Goal: Use online tool/utility: Utilize a website feature to perform a specific function

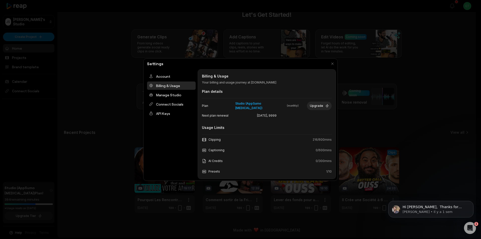
click at [331, 62] on button "button" at bounding box center [332, 63] width 7 height 7
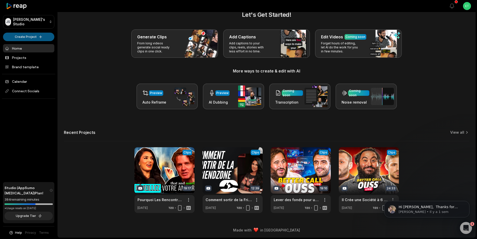
click at [38, 36] on html "[PERSON_NAME] Studio Create Project Home Projects Brand template Calendar Conne…" at bounding box center [238, 108] width 477 height 239
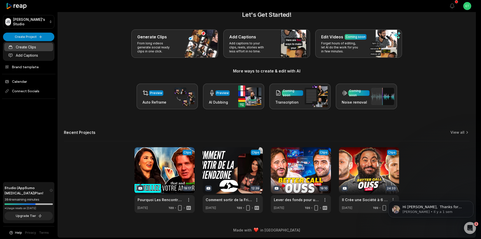
click at [29, 47] on link "Create Clips" at bounding box center [28, 47] width 49 height 8
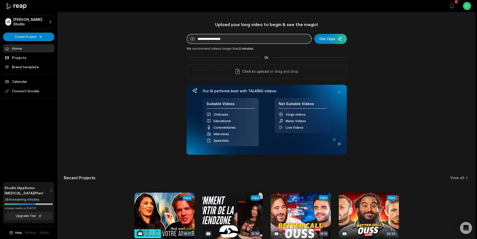
click at [258, 39] on input at bounding box center [248, 39] width 125 height 10
type input "**********"
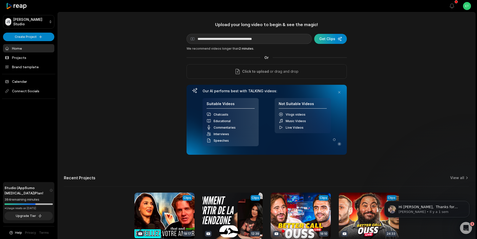
click at [326, 37] on div "submit" at bounding box center [330, 39] width 33 height 10
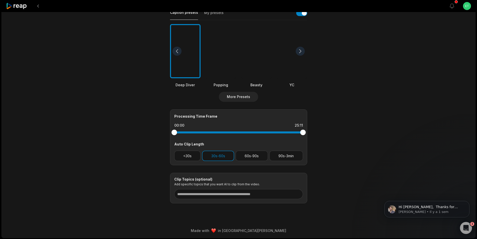
scroll to position [124, 0]
click at [295, 156] on button "90s-3min" at bounding box center [286, 155] width 34 height 10
click at [217, 156] on button "30s-60s" at bounding box center [218, 155] width 32 height 10
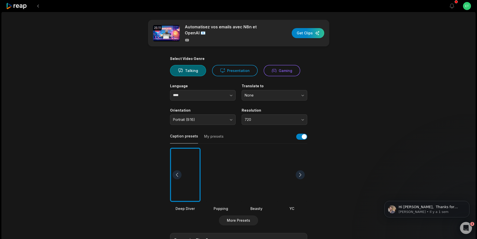
scroll to position [0, 0]
click at [240, 68] on button "Presentation" at bounding box center [235, 70] width 46 height 11
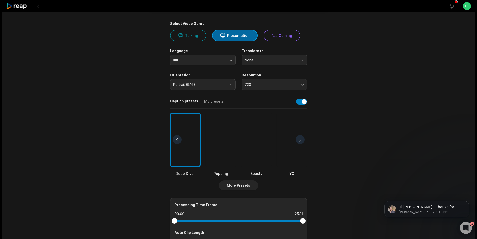
scroll to position [25, 0]
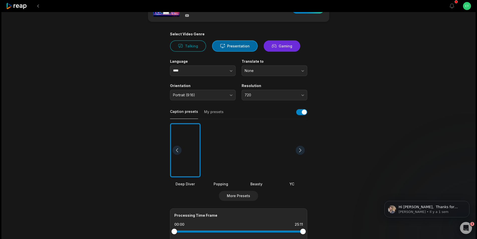
click at [286, 45] on button "Gaming" at bounding box center [282, 45] width 37 height 11
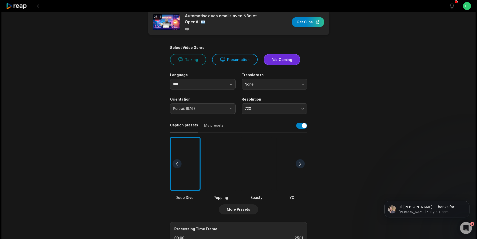
scroll to position [0, 0]
